Goal: Task Accomplishment & Management: Manage account settings

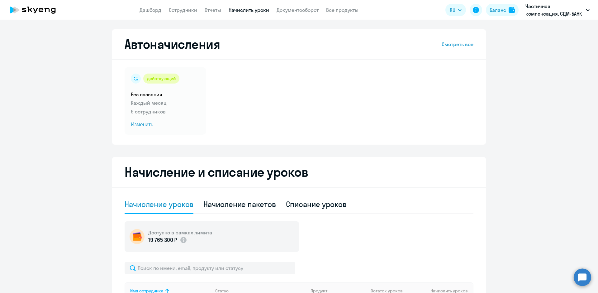
select select "10"
click at [183, 10] on link "Сотрудники" at bounding box center [183, 10] width 28 height 6
select select "30"
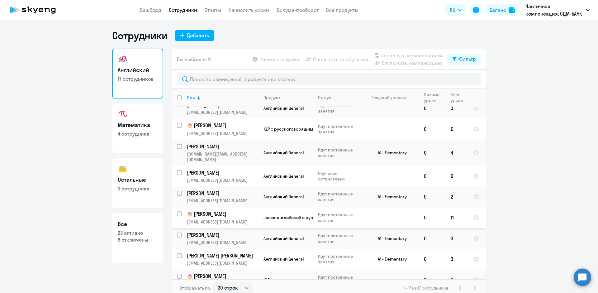
scroll to position [181, 0]
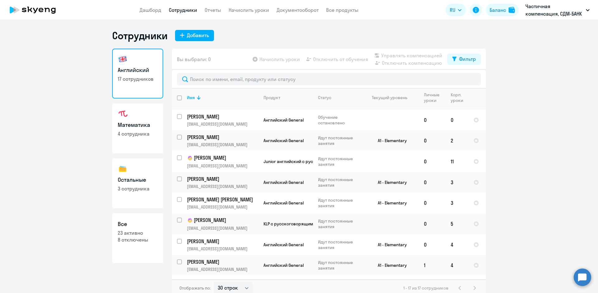
click at [145, 128] on h3 "Математика" at bounding box center [138, 125] width 40 height 8
select select "30"
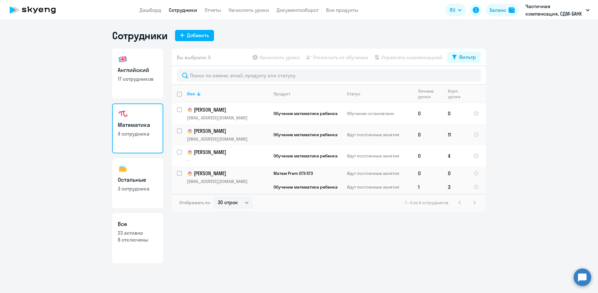
click at [144, 60] on link "Английский 17 сотрудников" at bounding box center [137, 74] width 51 height 50
select select "30"
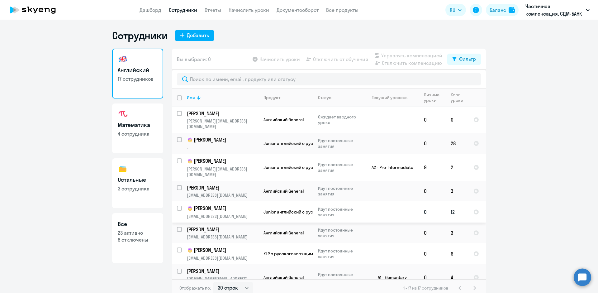
scroll to position [156, 0]
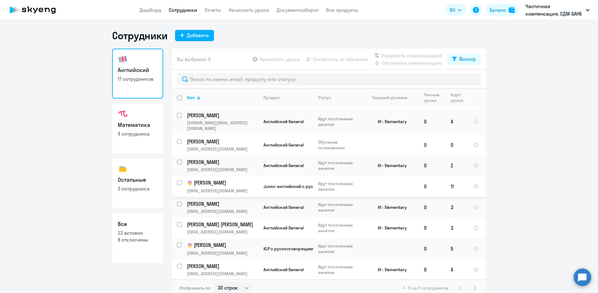
click at [179, 180] on input "select row 38530616" at bounding box center [183, 186] width 12 height 12
click at [178, 180] on input "deselect row 38530616" at bounding box center [183, 186] width 12 height 12
checkbox input "false"
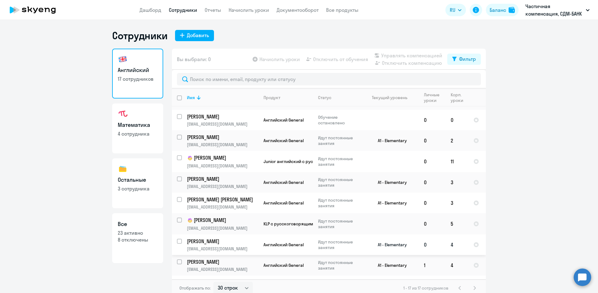
click at [202, 238] on p "[PERSON_NAME]" at bounding box center [222, 241] width 70 height 7
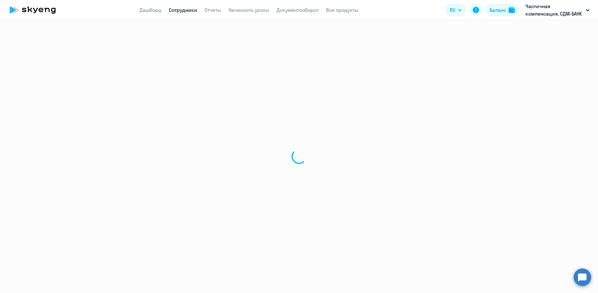
select select "english"
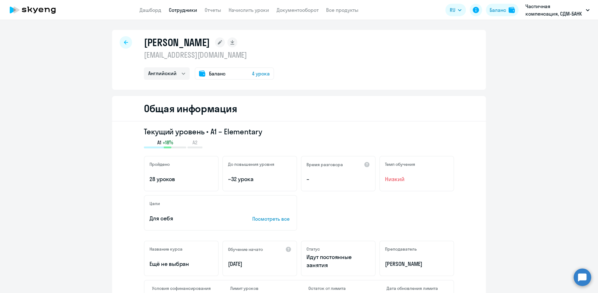
click at [211, 71] on span "Баланс" at bounding box center [217, 73] width 17 height 7
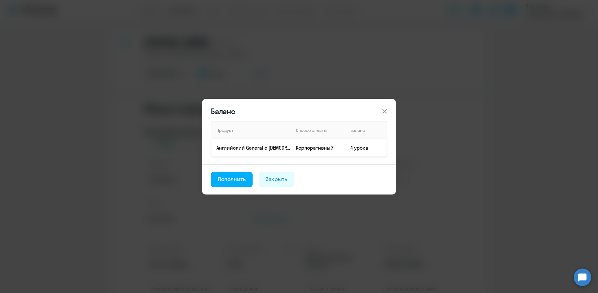
click at [355, 149] on td "4 урока" at bounding box center [365, 147] width 41 height 17
click at [243, 144] on p "Английский General с русскоговорящим преподавателем" at bounding box center [253, 147] width 74 height 7
click at [272, 179] on div "Закрыть" at bounding box center [277, 179] width 22 height 8
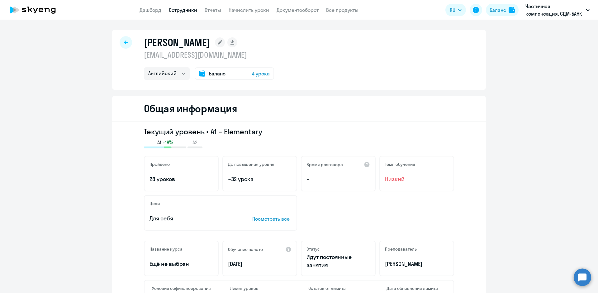
click at [123, 39] on div at bounding box center [126, 42] width 12 height 12
select select "30"
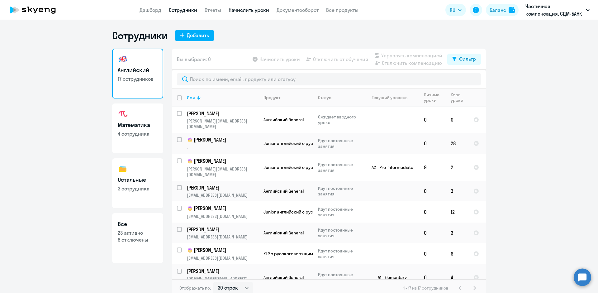
click at [242, 10] on link "Начислить уроки" at bounding box center [249, 10] width 40 height 6
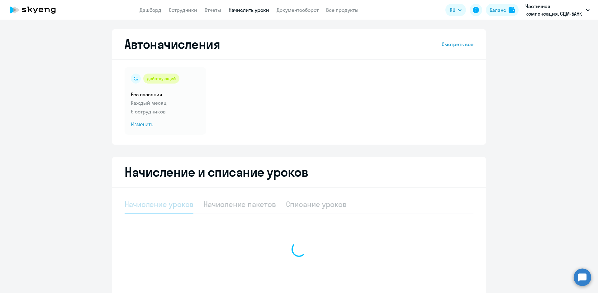
select select "10"
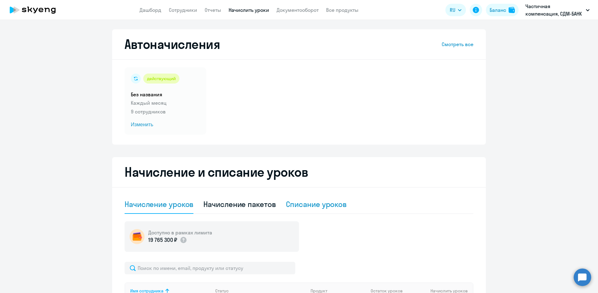
click at [301, 204] on div "Списание уроков" at bounding box center [316, 204] width 61 height 10
select select "10"
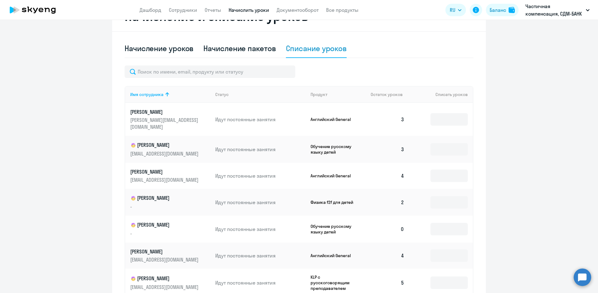
scroll to position [249, 0]
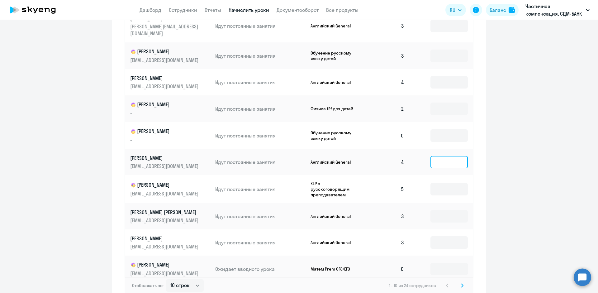
click at [437, 156] on input at bounding box center [448, 162] width 37 height 12
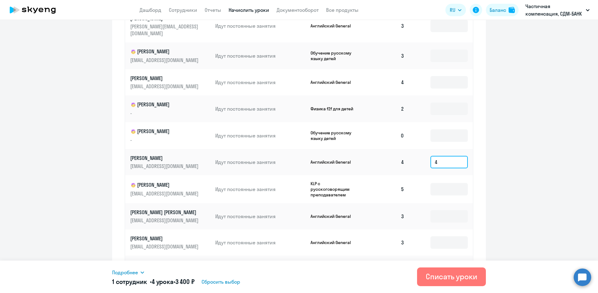
scroll to position [284, 0]
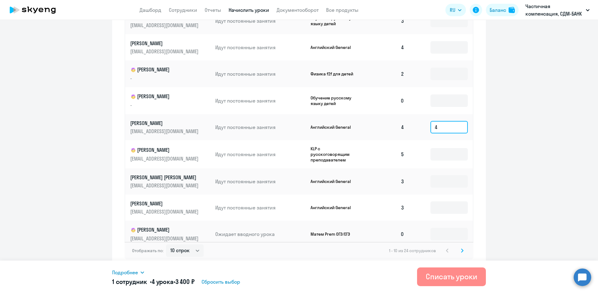
type input "4"
click at [449, 278] on div "Списать уроки" at bounding box center [451, 276] width 51 height 10
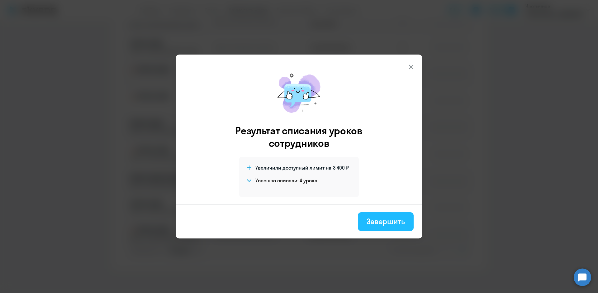
click at [382, 222] on div "Завершить" at bounding box center [385, 221] width 38 height 10
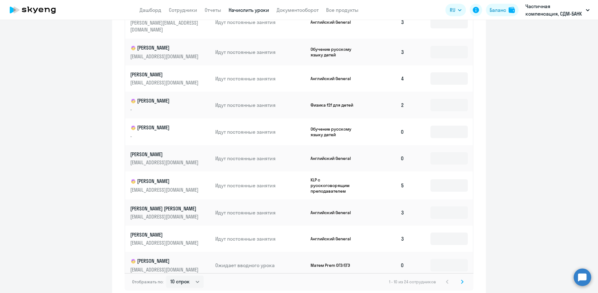
scroll to position [159, 0]
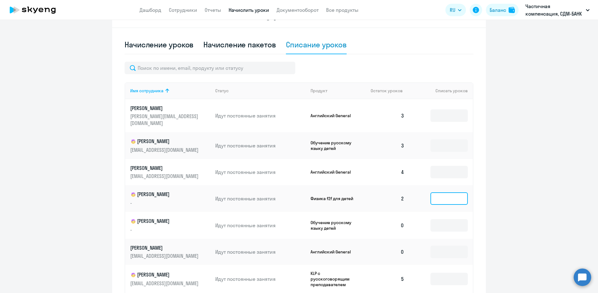
click at [438, 192] on input at bounding box center [448, 198] width 37 height 12
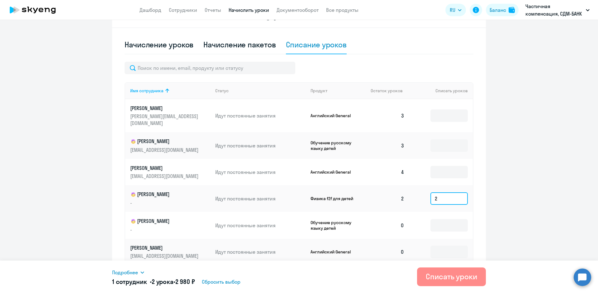
type input "2"
click at [435, 276] on div "Списать уроки" at bounding box center [451, 276] width 51 height 10
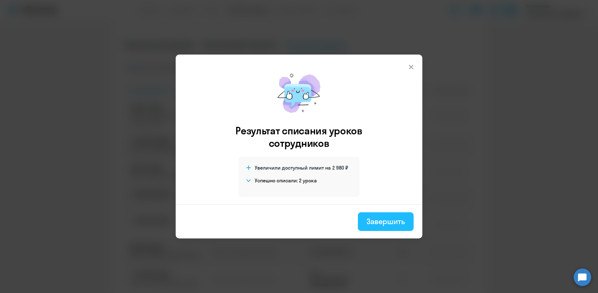
click at [371, 224] on div "Завершить" at bounding box center [385, 221] width 38 height 10
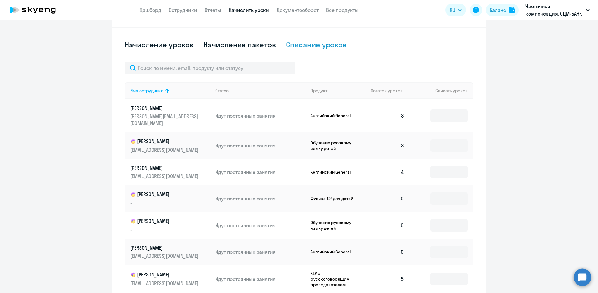
scroll to position [0, 0]
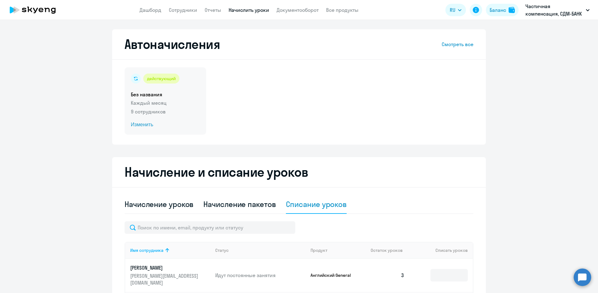
click at [140, 121] on span "Изменить" at bounding box center [165, 124] width 69 height 7
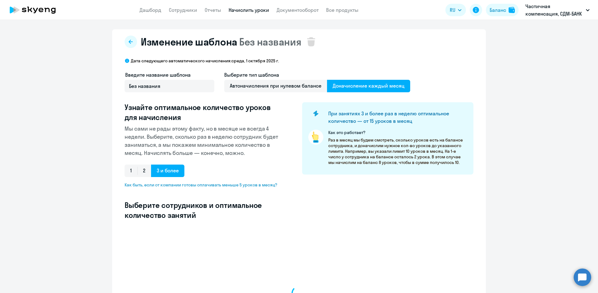
select select "10"
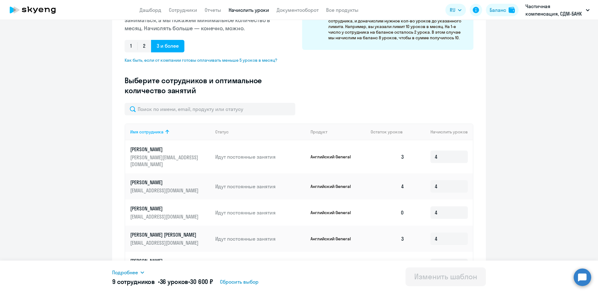
scroll to position [187, 0]
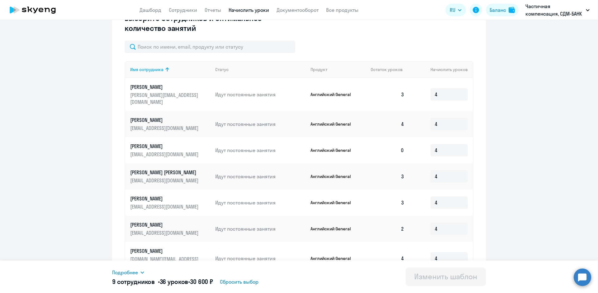
click at [152, 143] on p "[PERSON_NAME]" at bounding box center [165, 146] width 70 height 7
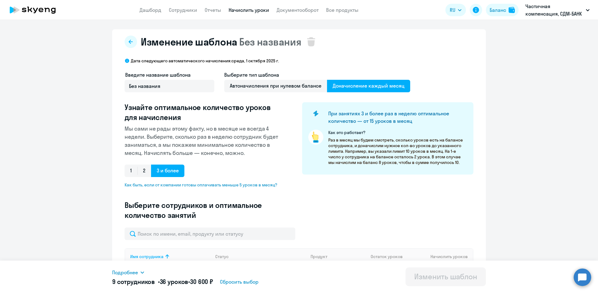
select select "english"
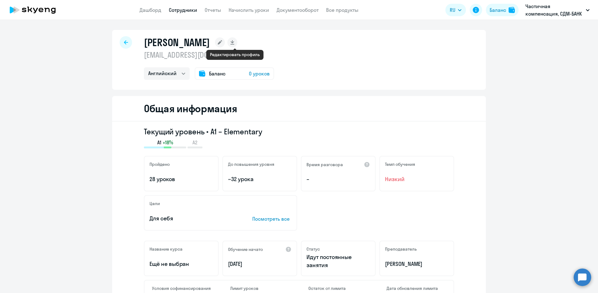
click at [222, 41] on icon at bounding box center [220, 42] width 4 height 4
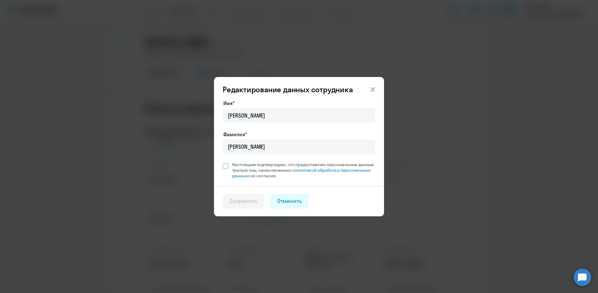
click at [374, 89] on icon at bounding box center [372, 89] width 7 height 7
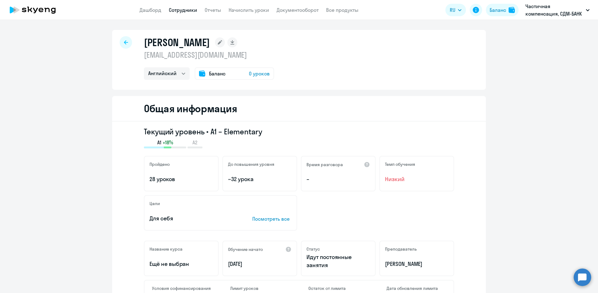
click at [124, 41] on icon at bounding box center [126, 42] width 4 height 4
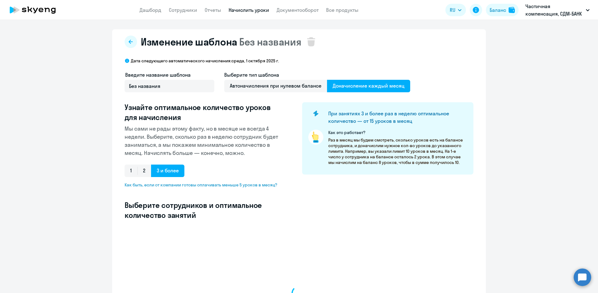
select select "10"
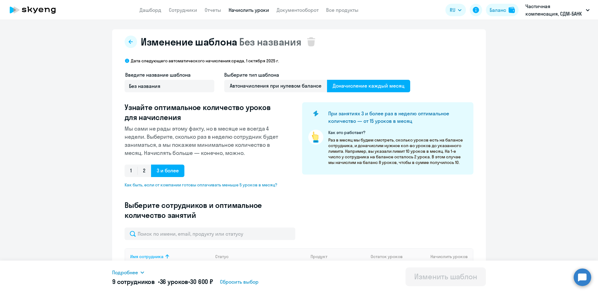
click at [125, 41] on button at bounding box center [131, 41] width 12 height 12
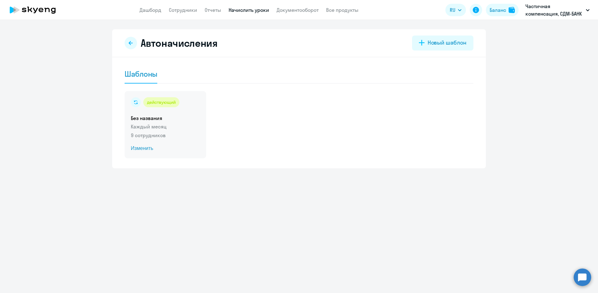
click at [143, 146] on span "Изменить" at bounding box center [165, 147] width 69 height 7
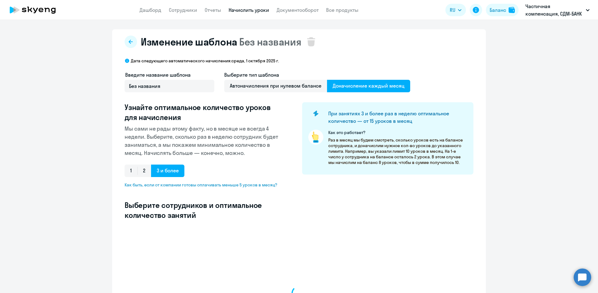
select select "10"
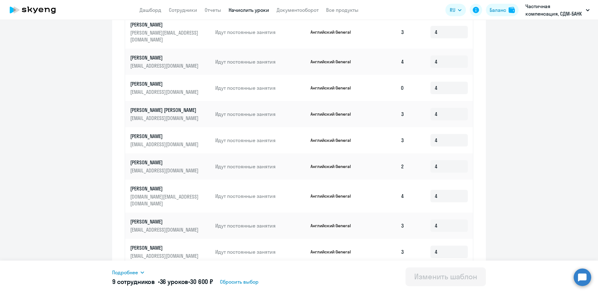
scroll to position [286, 0]
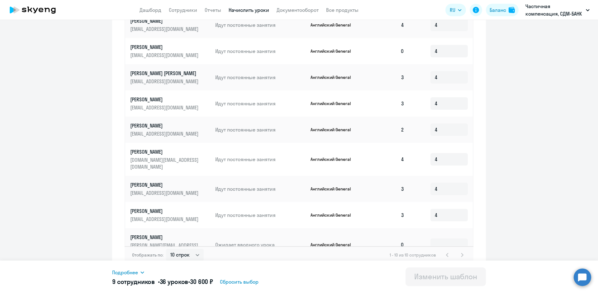
click at [132, 272] on span "Подробнее" at bounding box center [125, 271] width 26 height 7
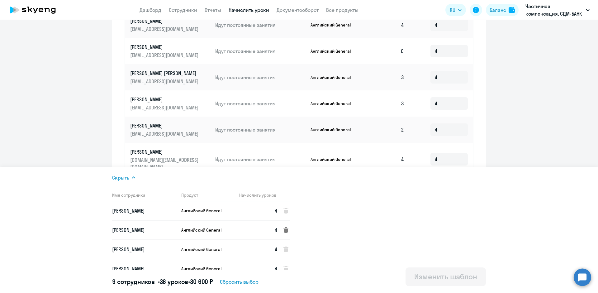
click at [286, 229] on icon at bounding box center [285, 230] width 5 height 6
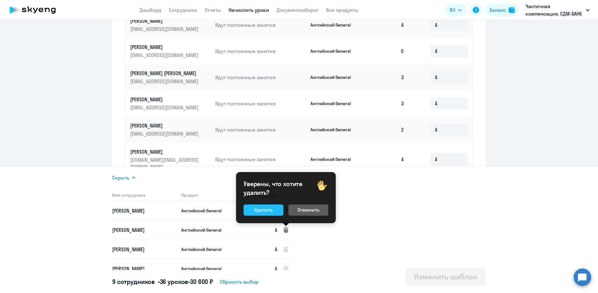
click at [263, 208] on div "Удалить" at bounding box center [263, 209] width 19 height 7
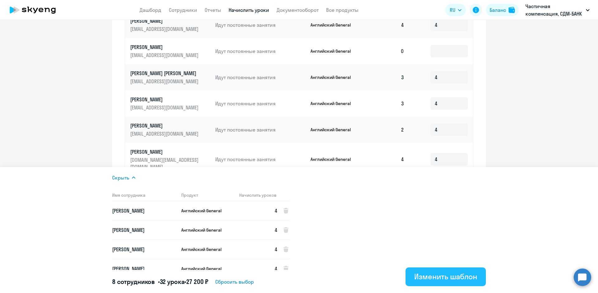
click at [446, 275] on div "Изменить шаблон" at bounding box center [445, 276] width 63 height 10
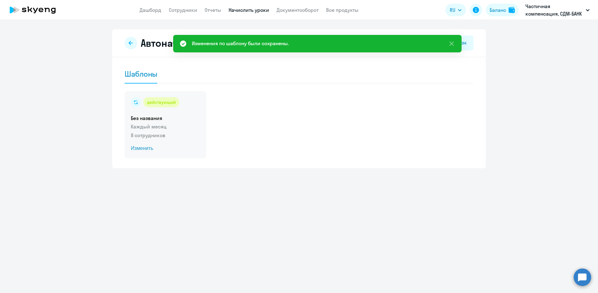
click at [137, 147] on span "Изменить" at bounding box center [165, 147] width 69 height 7
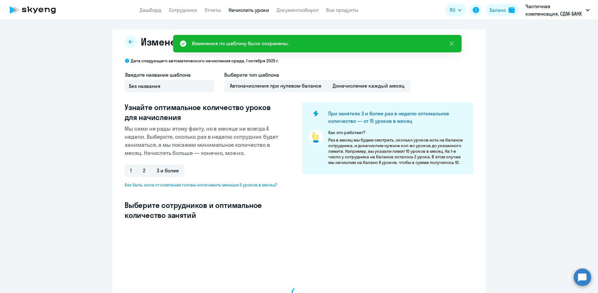
select select "10"
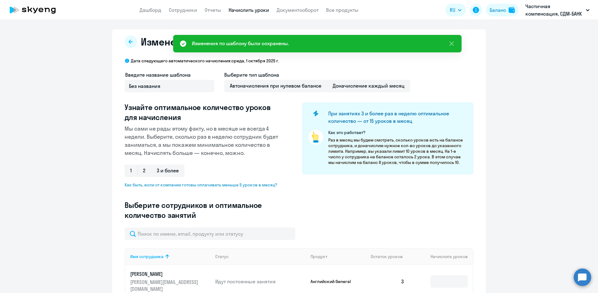
type input "4"
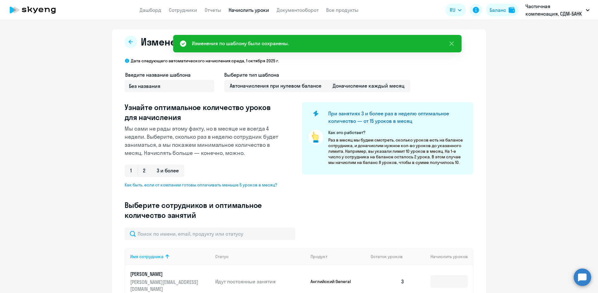
type input "4"
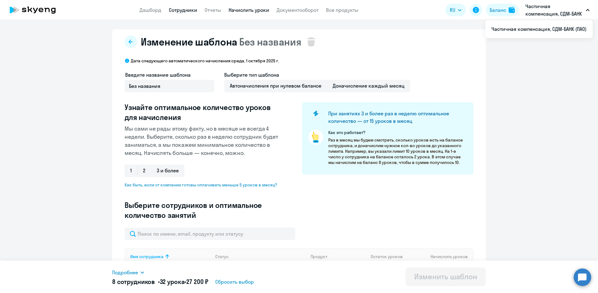
click at [179, 9] on link "Сотрудники" at bounding box center [183, 10] width 28 height 6
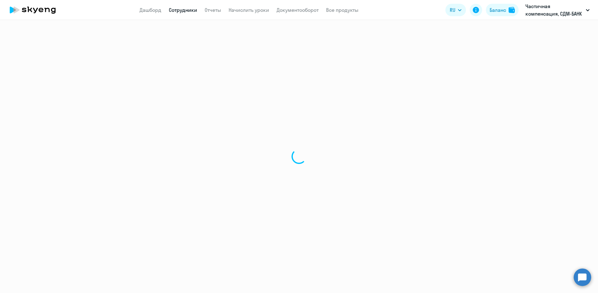
select select "30"
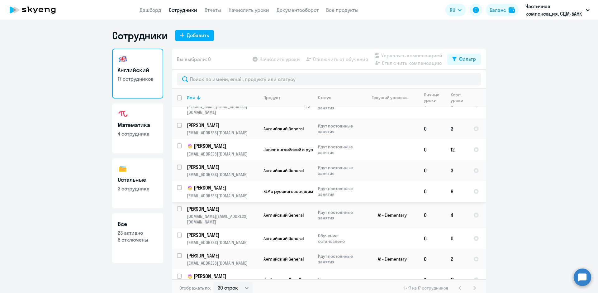
scroll to position [181, 0]
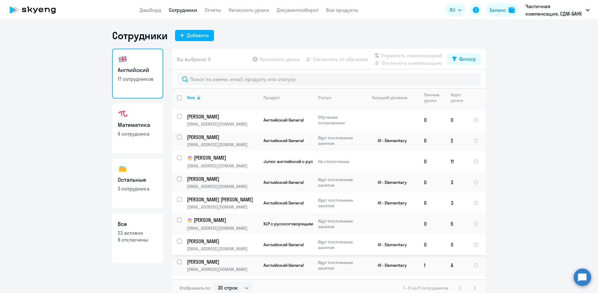
click at [206, 238] on p "[PERSON_NAME]" at bounding box center [222, 241] width 70 height 7
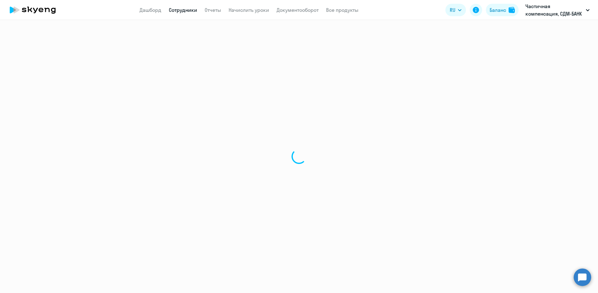
select select "english"
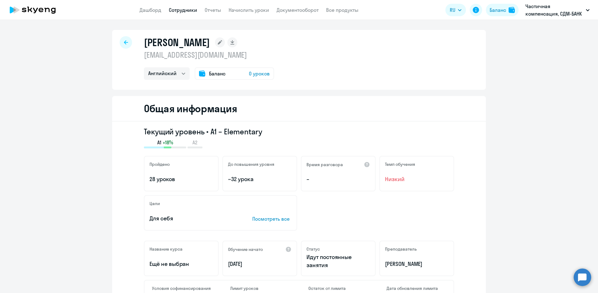
click at [124, 41] on icon at bounding box center [126, 42] width 4 height 4
select select "30"
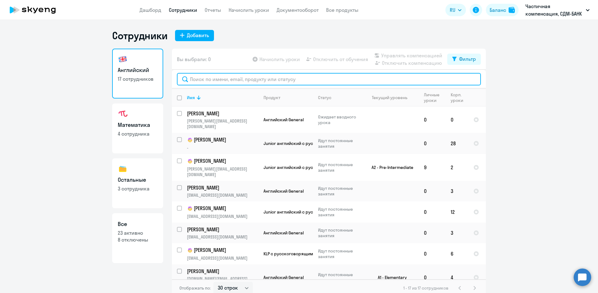
click at [209, 75] on input "text" at bounding box center [329, 79] width 304 height 12
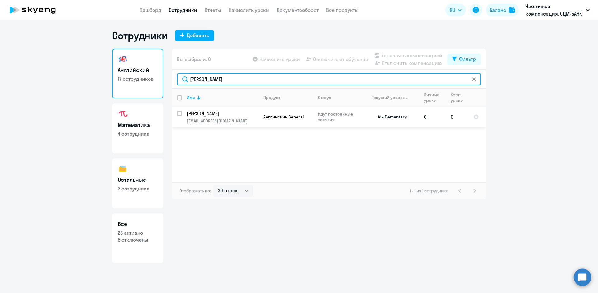
type input "вилкова"
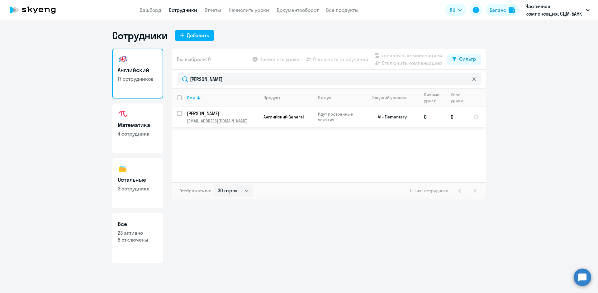
click at [178, 112] on input "select row 38530685" at bounding box center [183, 117] width 12 height 12
checkbox input "true"
click at [333, 59] on span "Отключить от обучения" at bounding box center [340, 58] width 55 height 7
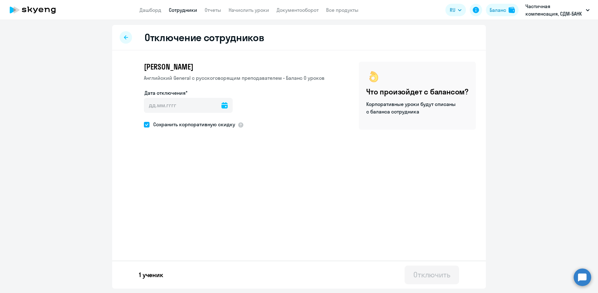
click at [222, 104] on icon at bounding box center [224, 105] width 6 height 6
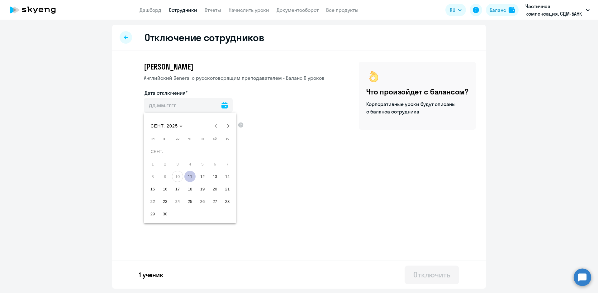
click at [190, 174] on span "11" at bounding box center [189, 176] width 11 height 11
type input "11.09.2025"
type input "11.9.2025"
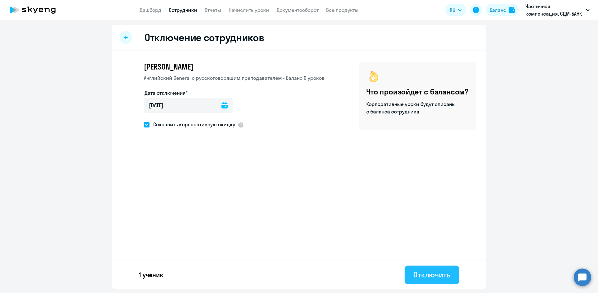
click at [429, 274] on div "Отключить" at bounding box center [431, 274] width 37 height 10
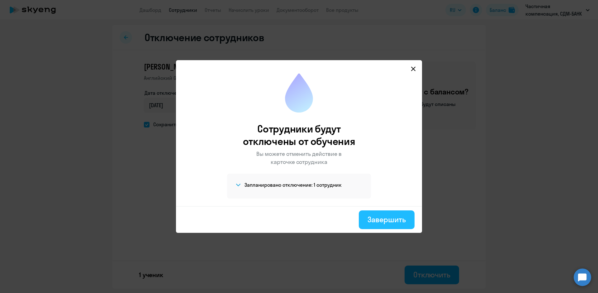
click at [389, 221] on div "Завершить" at bounding box center [386, 219] width 38 height 10
select select "30"
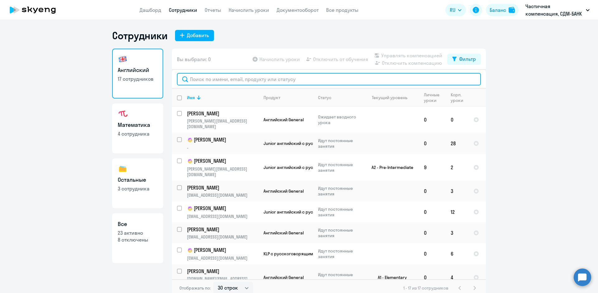
click at [219, 79] on input "text" at bounding box center [329, 79] width 304 height 12
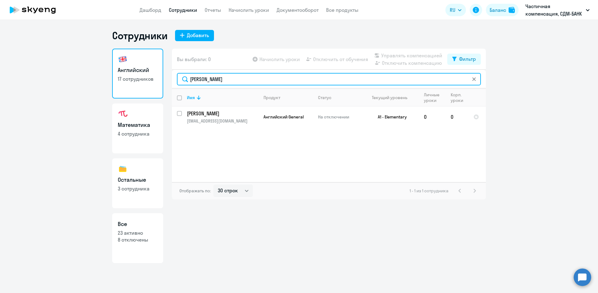
type input "вилкова"
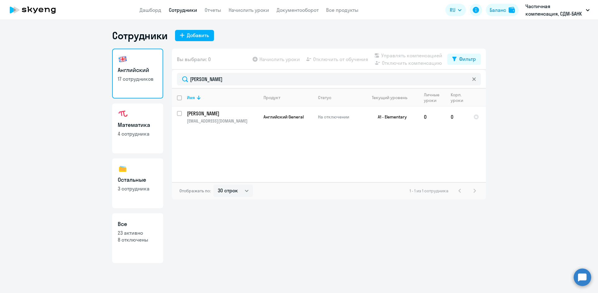
click at [139, 124] on h3 "Математика" at bounding box center [138, 125] width 40 height 8
select select "30"
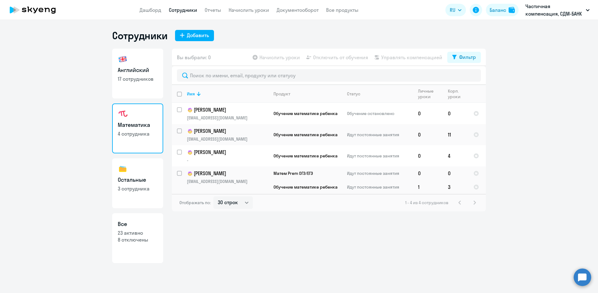
click at [135, 184] on link "Остальные 3 сотрудника" at bounding box center [137, 183] width 51 height 50
select select "30"
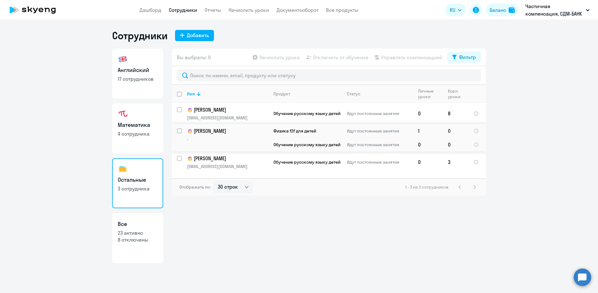
click at [179, 131] on input "select row 38848524" at bounding box center [183, 134] width 12 height 12
checkbox input "true"
click at [340, 58] on span "Отключить от обучения" at bounding box center [340, 57] width 55 height 7
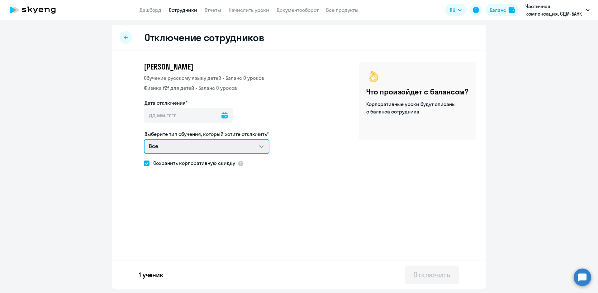
click at [262, 145] on select "Все Обучение русскому языку детей Физика f2f для детей" at bounding box center [206, 146] width 125 height 15
select select "russian_kids"
click at [144, 139] on select "Все Обучение русскому языку детей Физика f2f для детей" at bounding box center [206, 146] width 125 height 15
click at [221, 115] on icon at bounding box center [224, 115] width 6 height 6
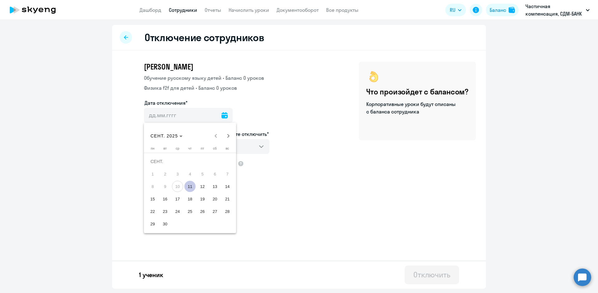
click at [190, 185] on span "11" at bounding box center [189, 186] width 11 height 11
type input "11.09.2025"
type input "11.9.2025"
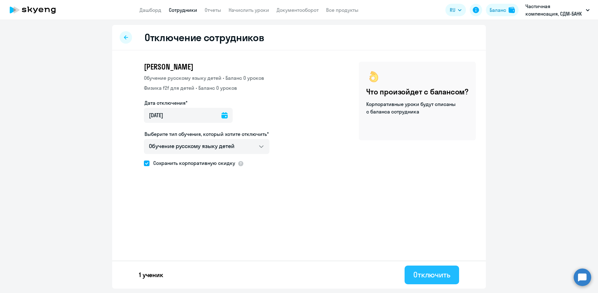
click at [436, 272] on div "Отключить" at bounding box center [431, 274] width 37 height 10
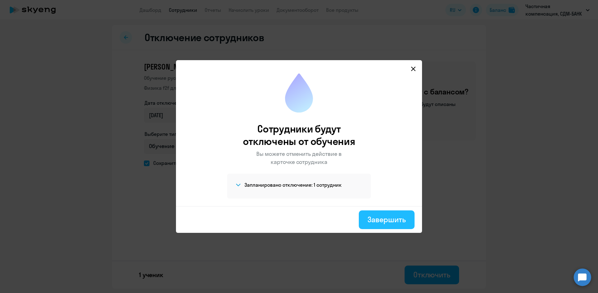
click at [397, 219] on div "Завершить" at bounding box center [386, 219] width 38 height 10
select select "30"
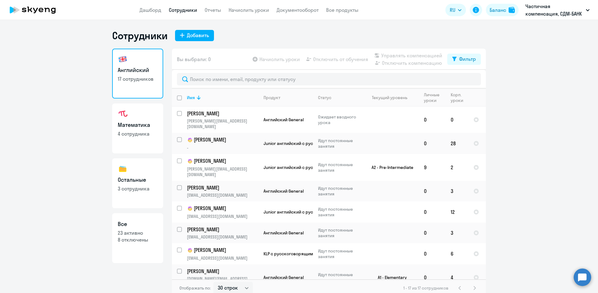
click at [140, 123] on h3 "Математика" at bounding box center [138, 125] width 40 height 8
select select "30"
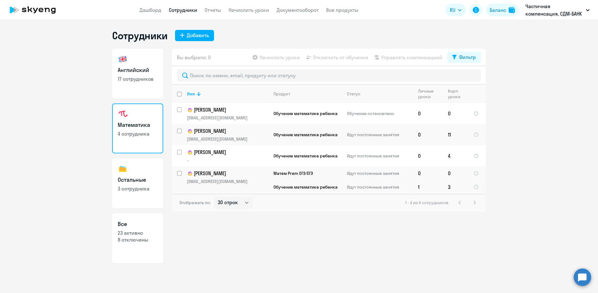
click at [142, 179] on h3 "Остальные" at bounding box center [138, 180] width 40 height 8
select select "30"
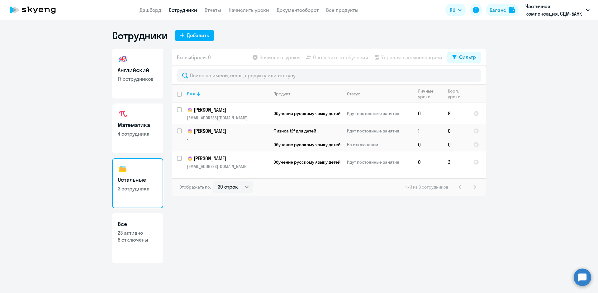
click at [122, 237] on p "8 отключены" at bounding box center [138, 239] width 40 height 7
select select "30"
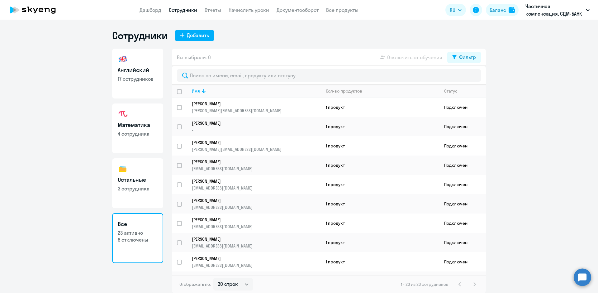
select select "30"
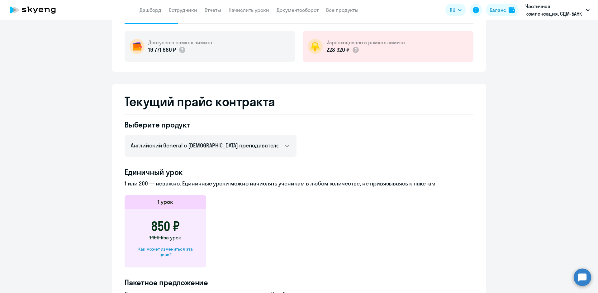
scroll to position [93, 0]
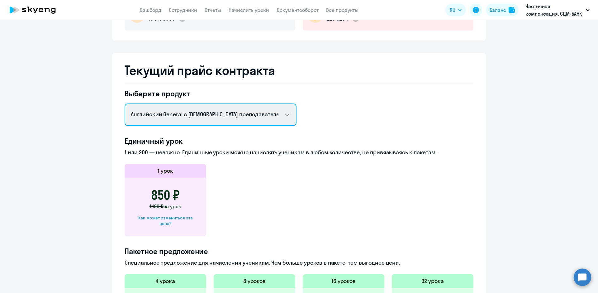
click at [286, 115] on select "Английский General с русскоговорящим преподавателем Химия ОГЭ/ЕГЭ Шахматы Шахма…" at bounding box center [211, 114] width 172 height 22
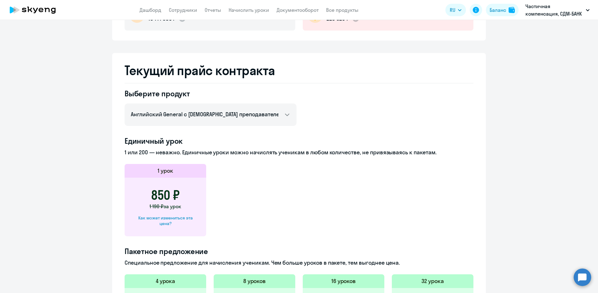
click at [364, 73] on h2 "Текущий прайс контракта" at bounding box center [299, 70] width 349 height 15
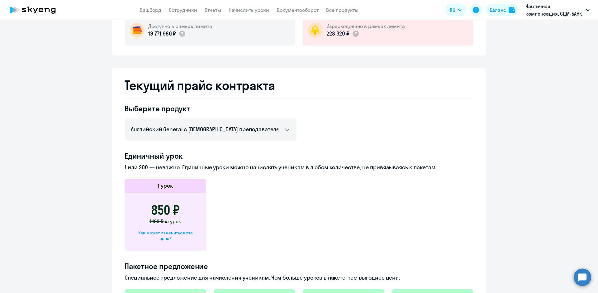
scroll to position [0, 0]
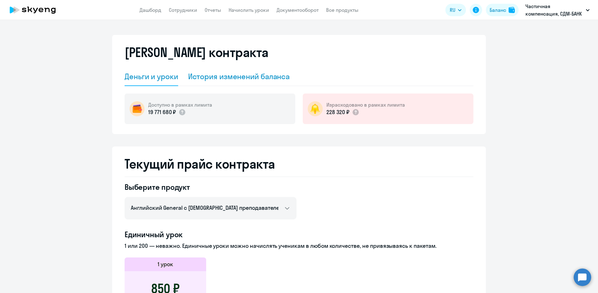
click at [237, 78] on div "История изменений баланса" at bounding box center [239, 76] width 102 height 10
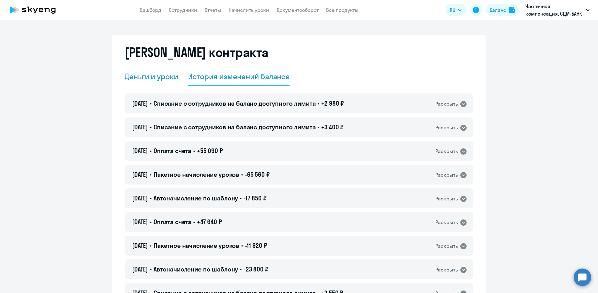
click at [141, 79] on div "Деньги и уроки" at bounding box center [152, 76] width 54 height 10
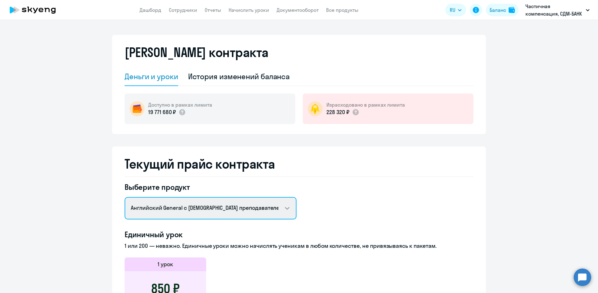
click at [290, 205] on select "Английский General с русскоговорящим преподавателем Химия ОГЭ/ЕГЭ Шахматы Шахма…" at bounding box center [211, 208] width 172 height 22
select select "russian_kids_exam_premium"
click at [125, 197] on select "Английский General с русскоговорящим преподавателем Химия ОГЭ/ЕГЭ Шахматы Шахма…" at bounding box center [211, 208] width 172 height 22
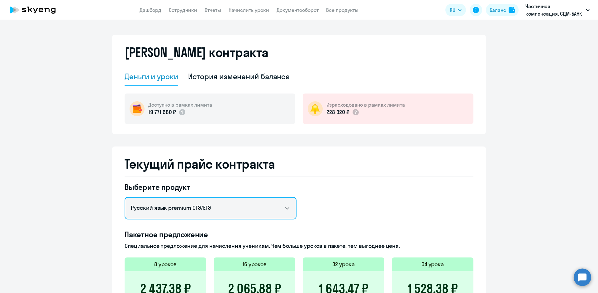
scroll to position [125, 0]
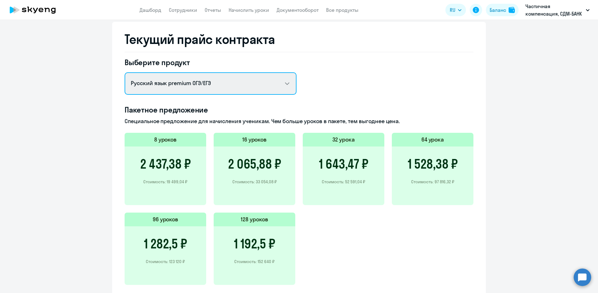
drag, startPoint x: 214, startPoint y: 81, endPoint x: 148, endPoint y: 85, distance: 66.1
click at [149, 84] on select "Английский General с русскоговорящим преподавателем Химия ОГЭ/ЕГЭ Шахматы Шахма…" at bounding box center [211, 83] width 172 height 22
drag, startPoint x: 127, startPoint y: 82, endPoint x: 205, endPoint y: 83, distance: 78.2
click at [205, 83] on select "Английский General с русскоговорящим преподавателем Химия ОГЭ/ЕГЭ Шахматы Шахма…" at bounding box center [211, 83] width 172 height 22
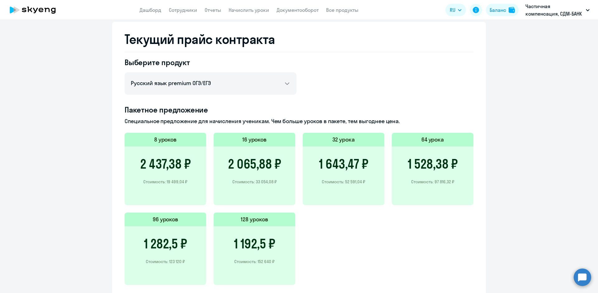
scroll to position [0, 0]
